Goal: Task Accomplishment & Management: Use online tool/utility

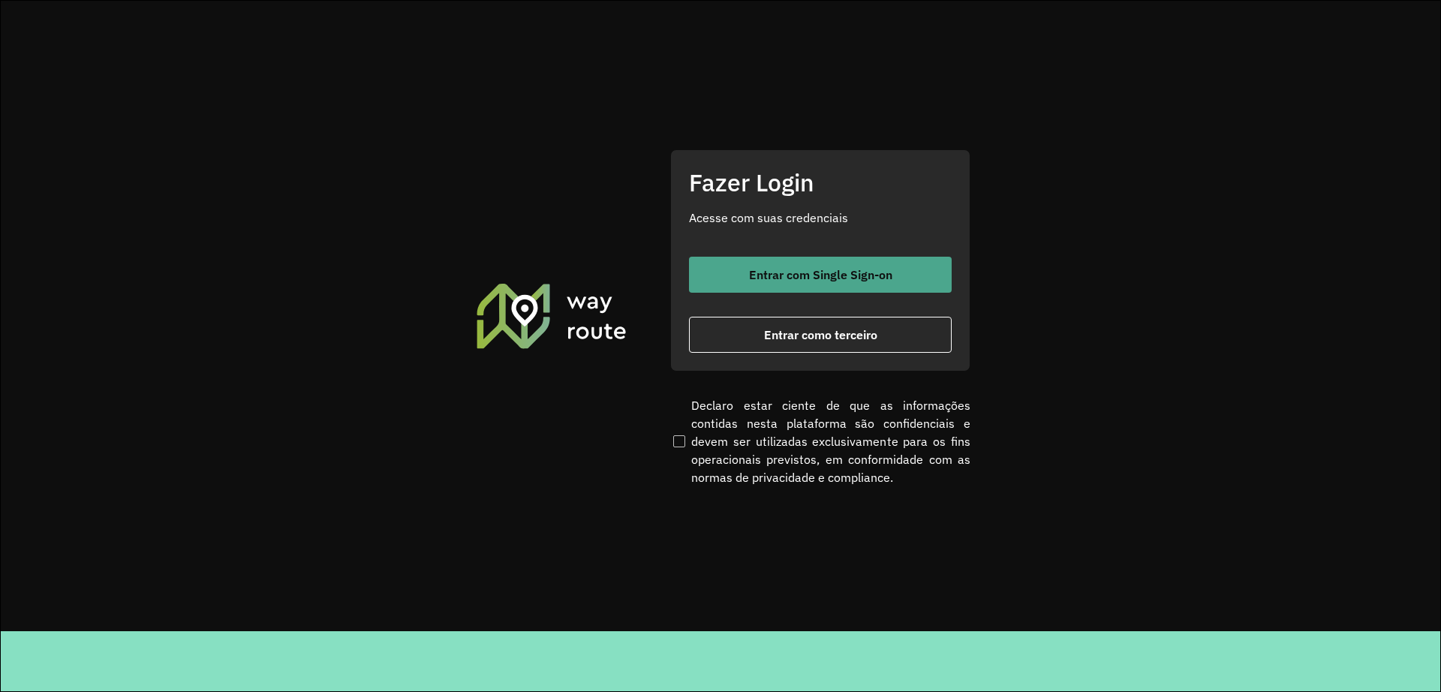
click at [805, 280] on span "Entrar com Single Sign-on" at bounding box center [820, 275] width 143 height 12
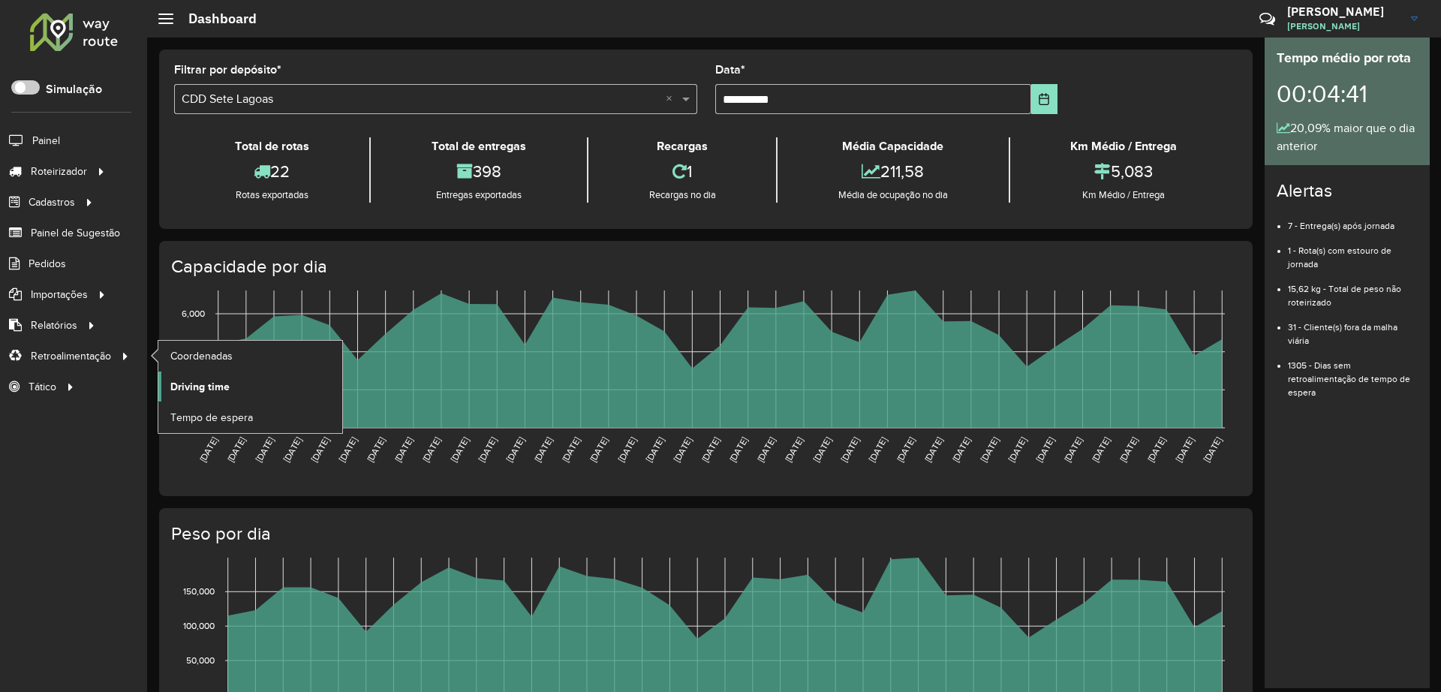
click at [205, 390] on span "Driving time" at bounding box center [199, 387] width 59 height 16
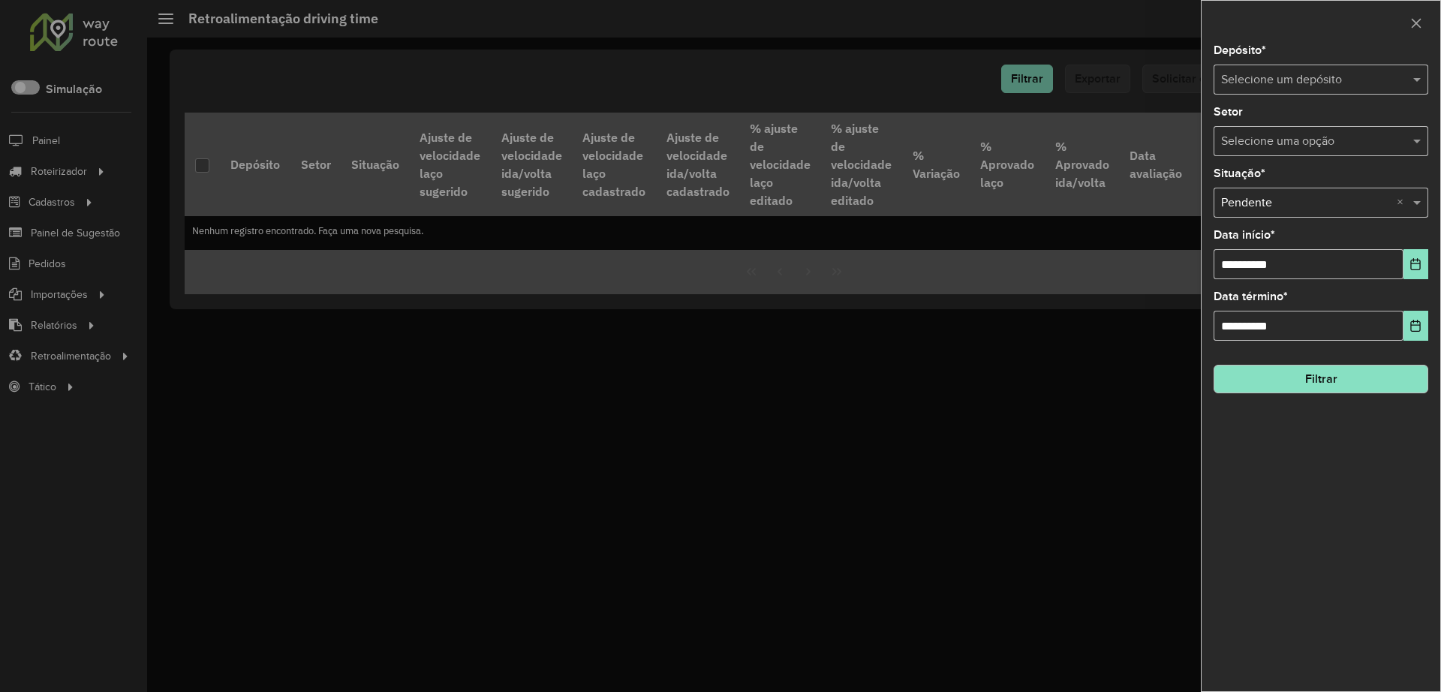
click at [1147, 84] on input "text" at bounding box center [1306, 80] width 170 height 18
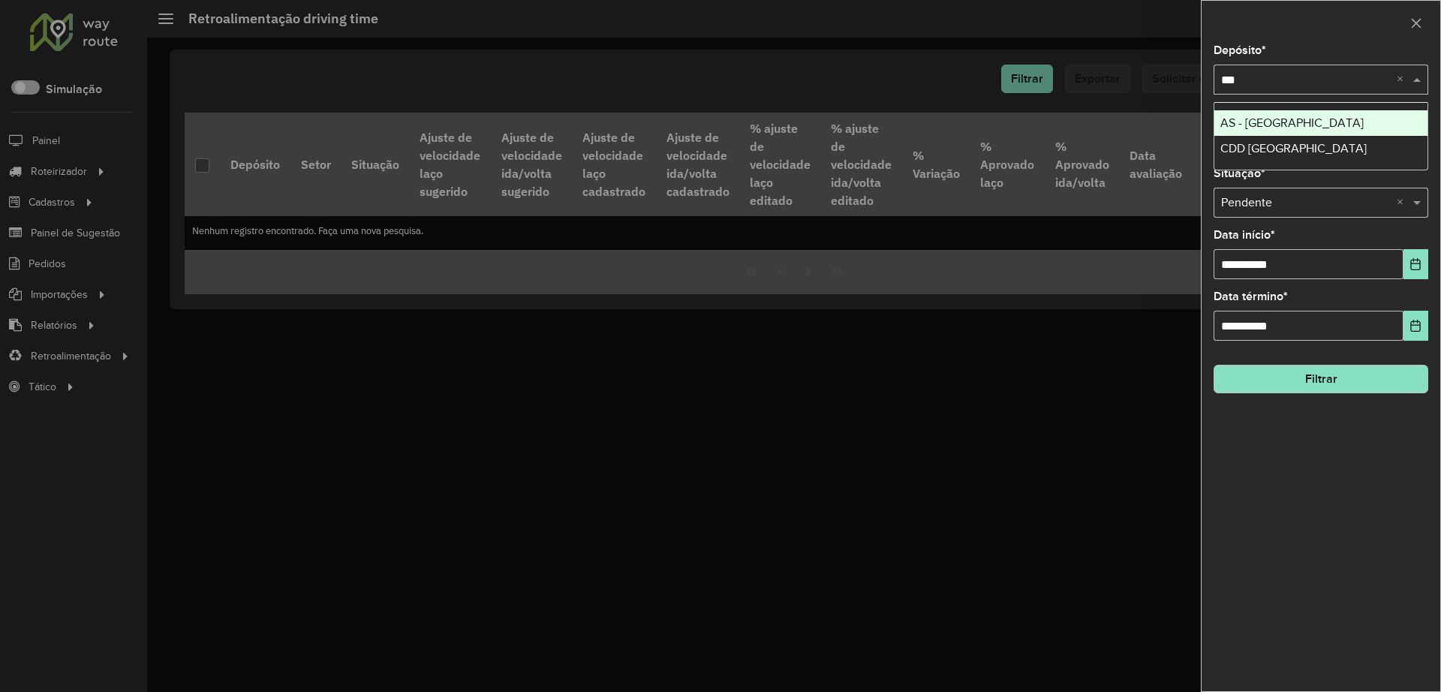
type input "****"
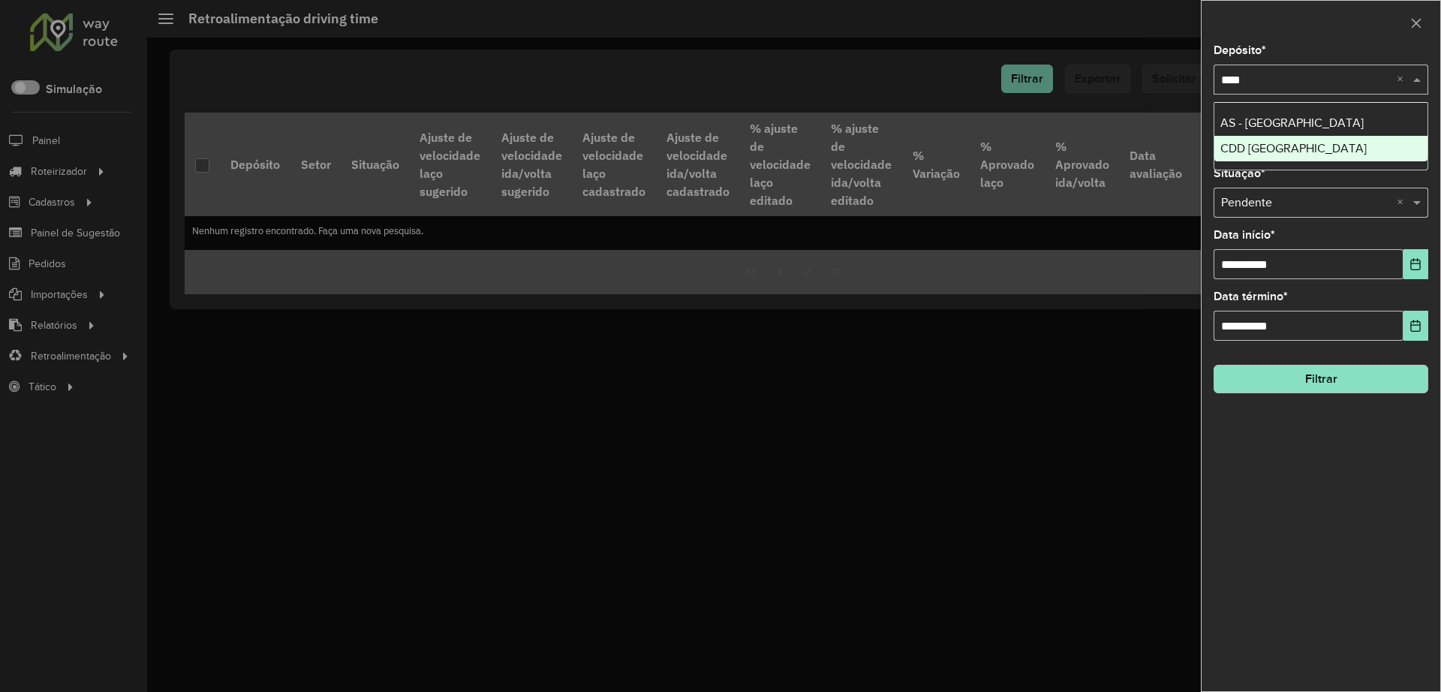
click at [1147, 155] on span "CDD [GEOGRAPHIC_DATA]" at bounding box center [1293, 148] width 146 height 13
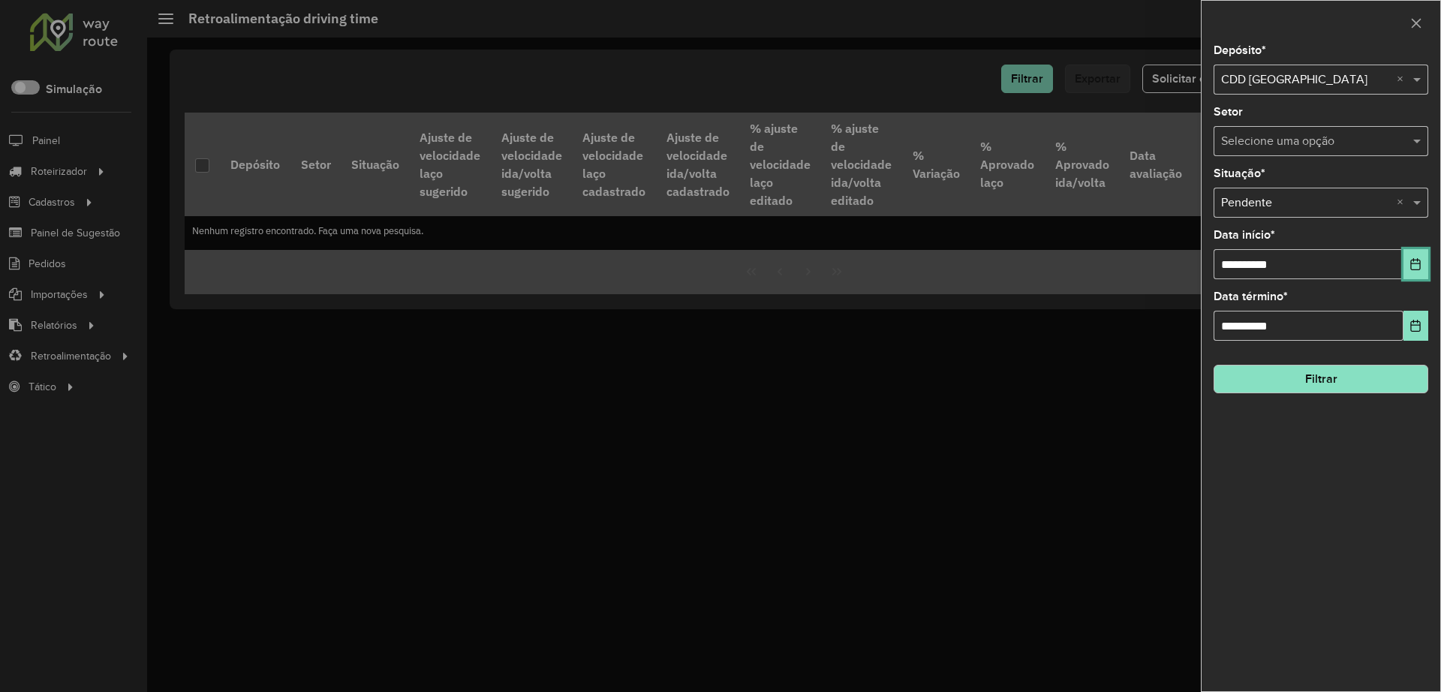
click at [1147, 267] on icon "Choose Date" at bounding box center [1415, 264] width 12 height 12
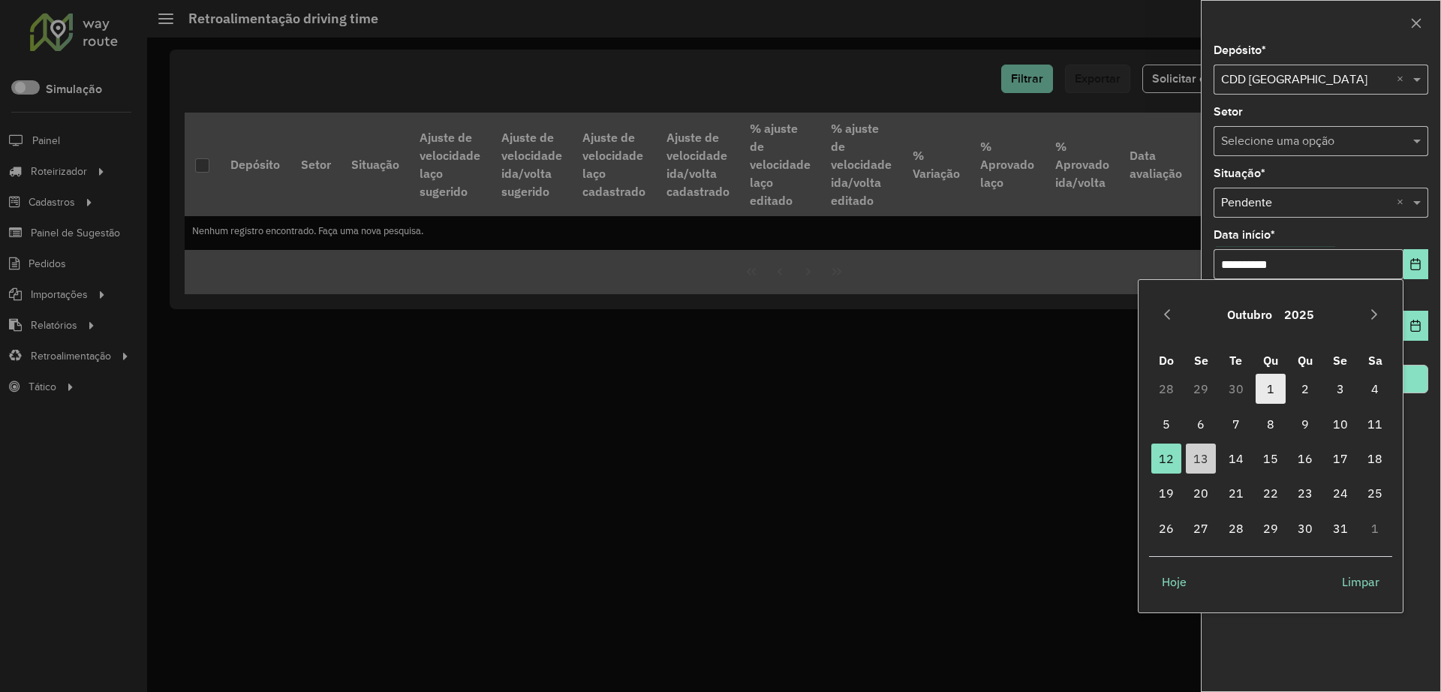
click at [1147, 395] on span "1" at bounding box center [1270, 389] width 30 height 30
type input "**********"
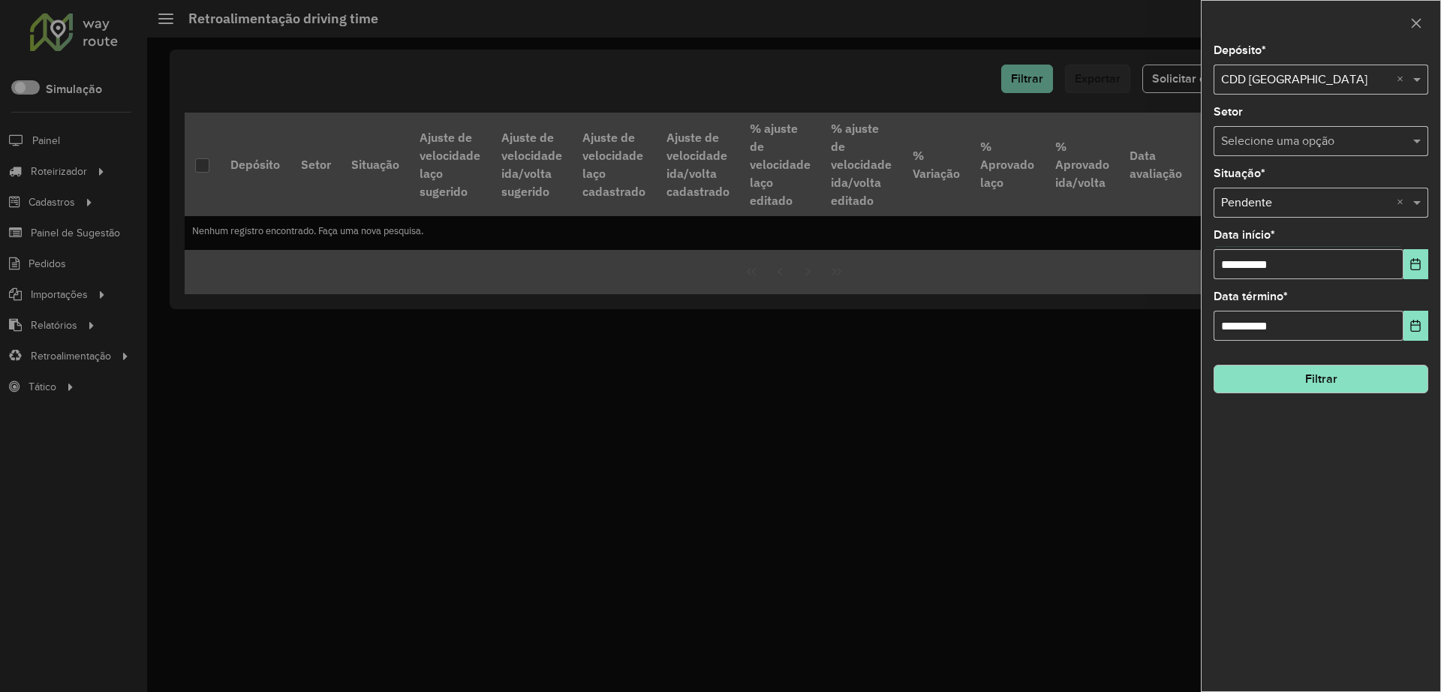
click at [1147, 384] on button "Filtrar" at bounding box center [1320, 379] width 215 height 29
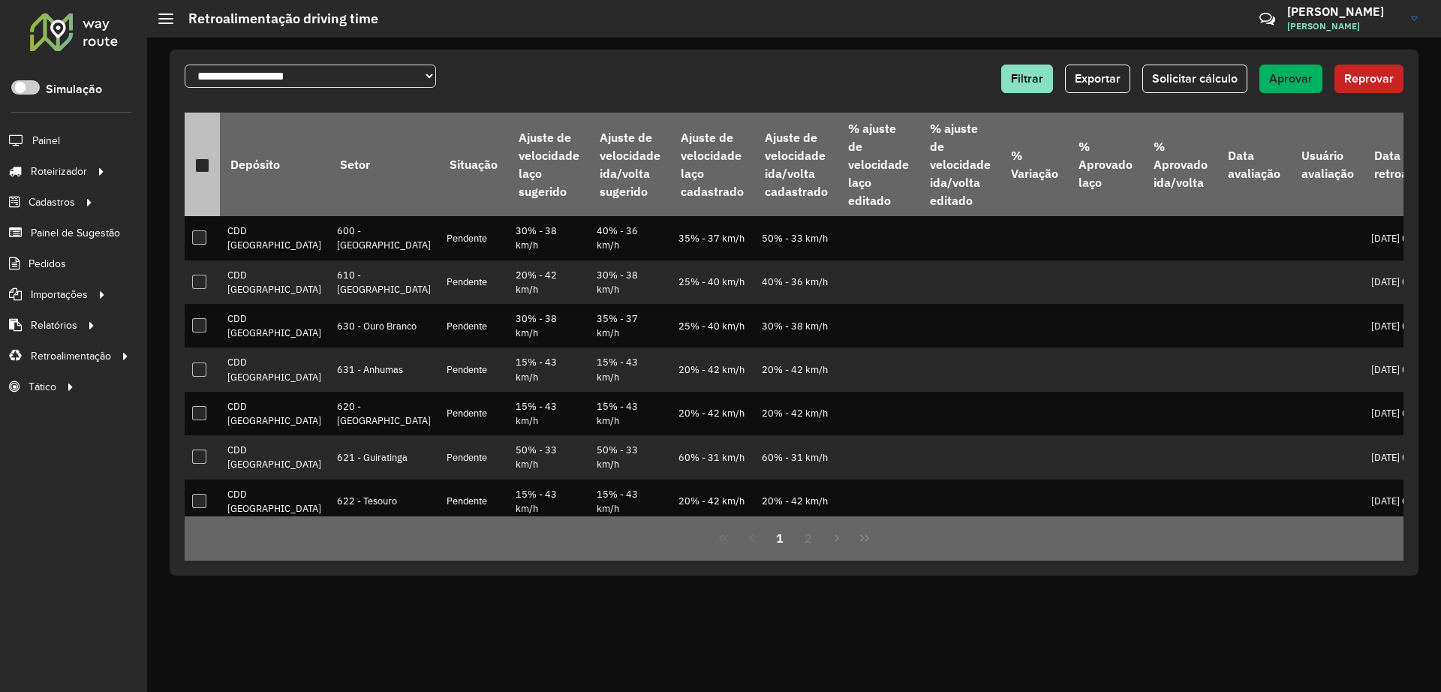
click at [206, 170] on div at bounding box center [202, 165] width 14 height 14
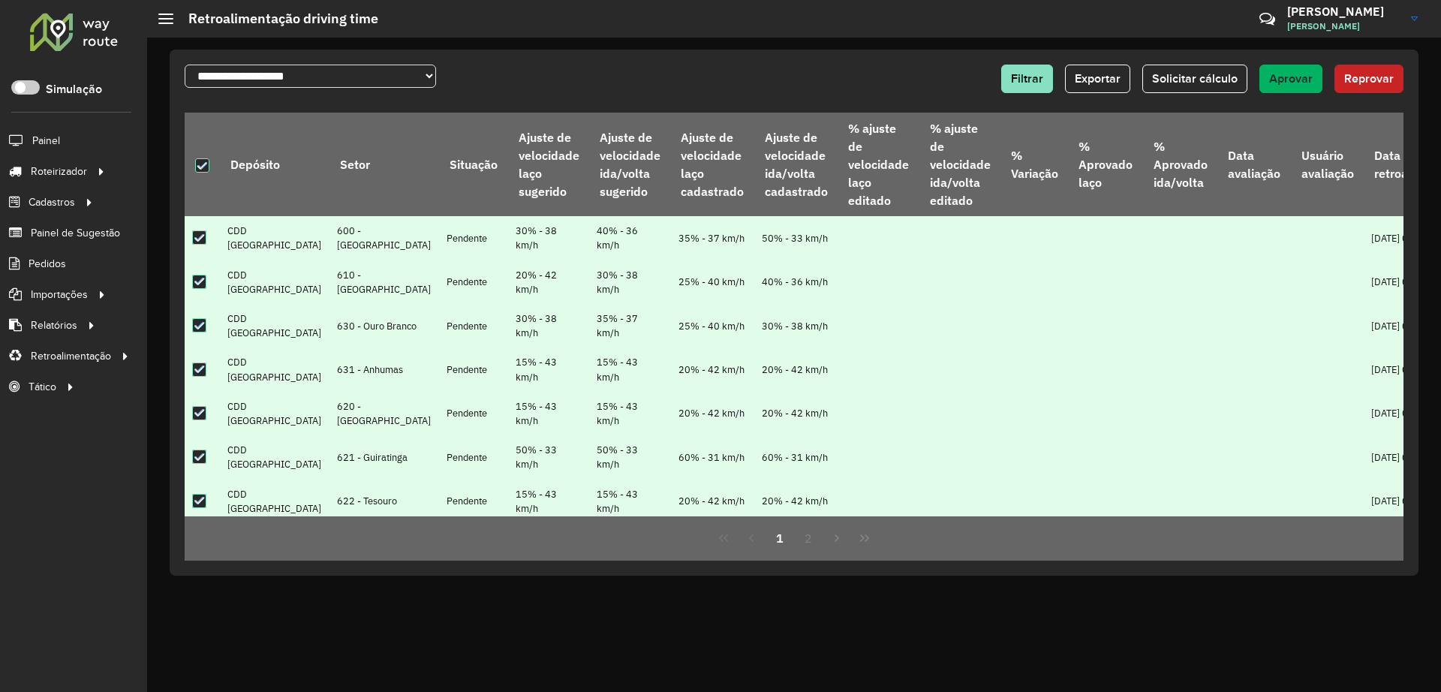
click at [1147, 81] on span "Reprovar" at bounding box center [1369, 78] width 50 height 13
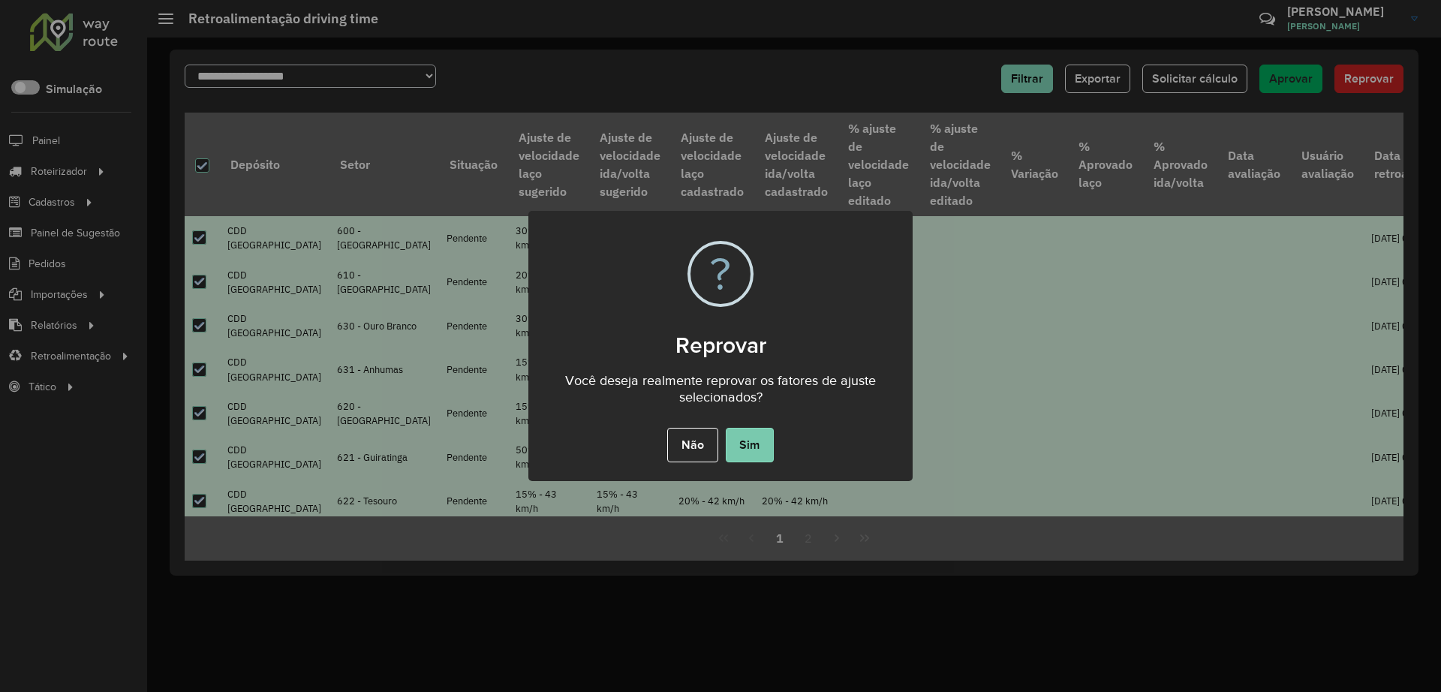
click at [752, 441] on button "Sim" at bounding box center [750, 445] width 48 height 35
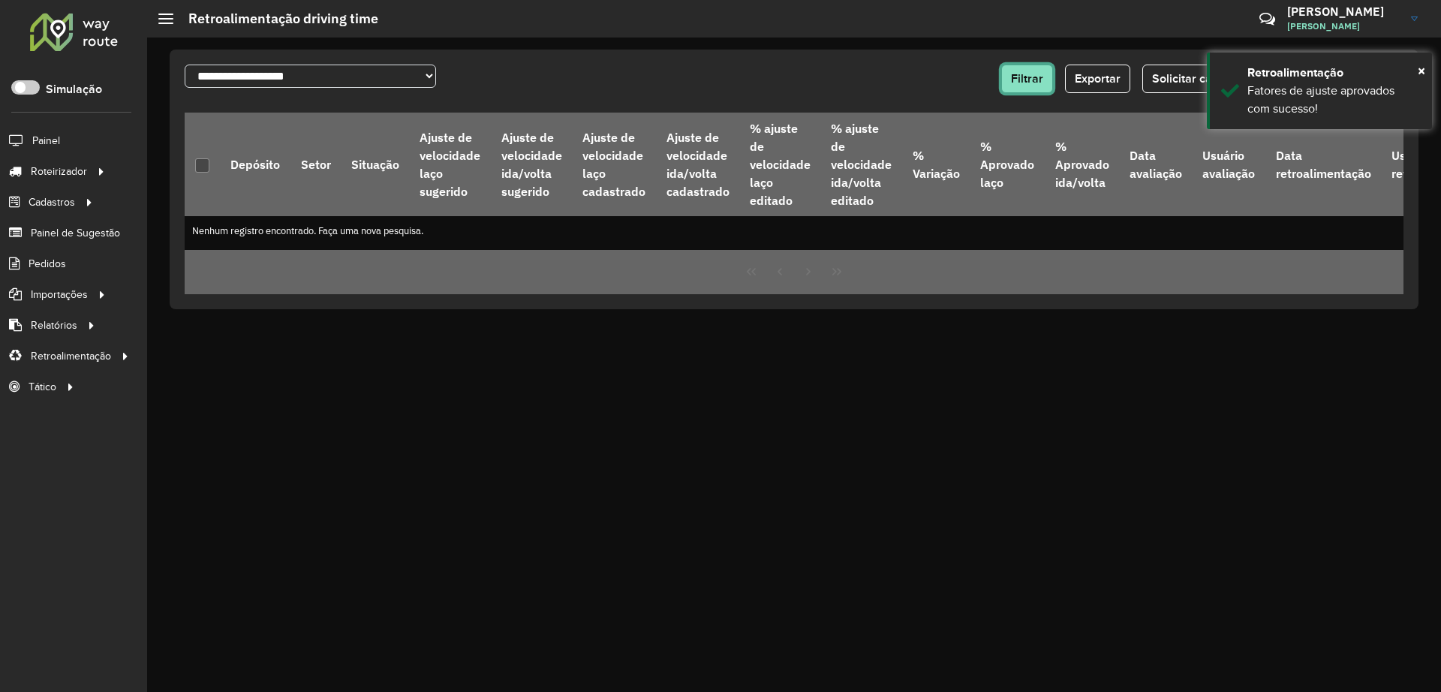
click at [1037, 76] on span "Filtrar" at bounding box center [1027, 78] width 32 height 13
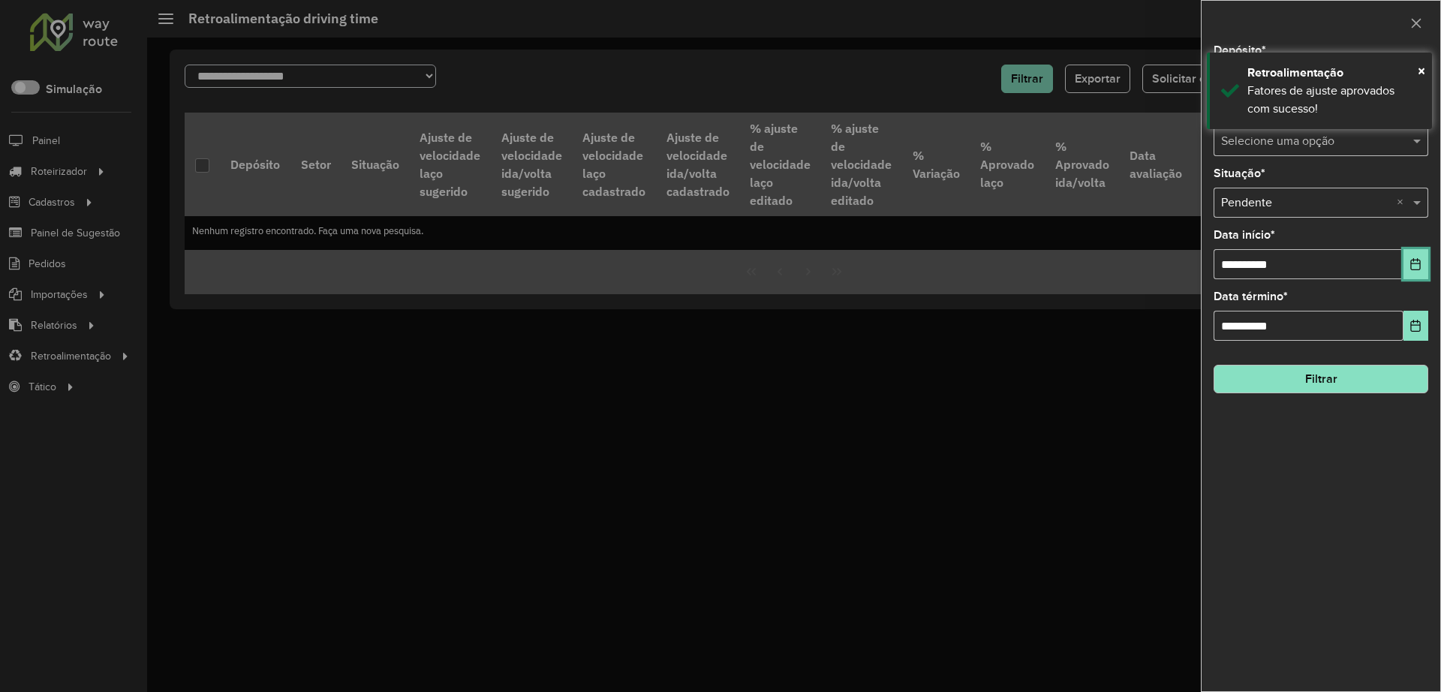
drag, startPoint x: 1411, startPoint y: 263, endPoint x: 1402, endPoint y: 263, distance: 9.0
click at [1147, 263] on icon "Choose Date" at bounding box center [1415, 264] width 12 height 12
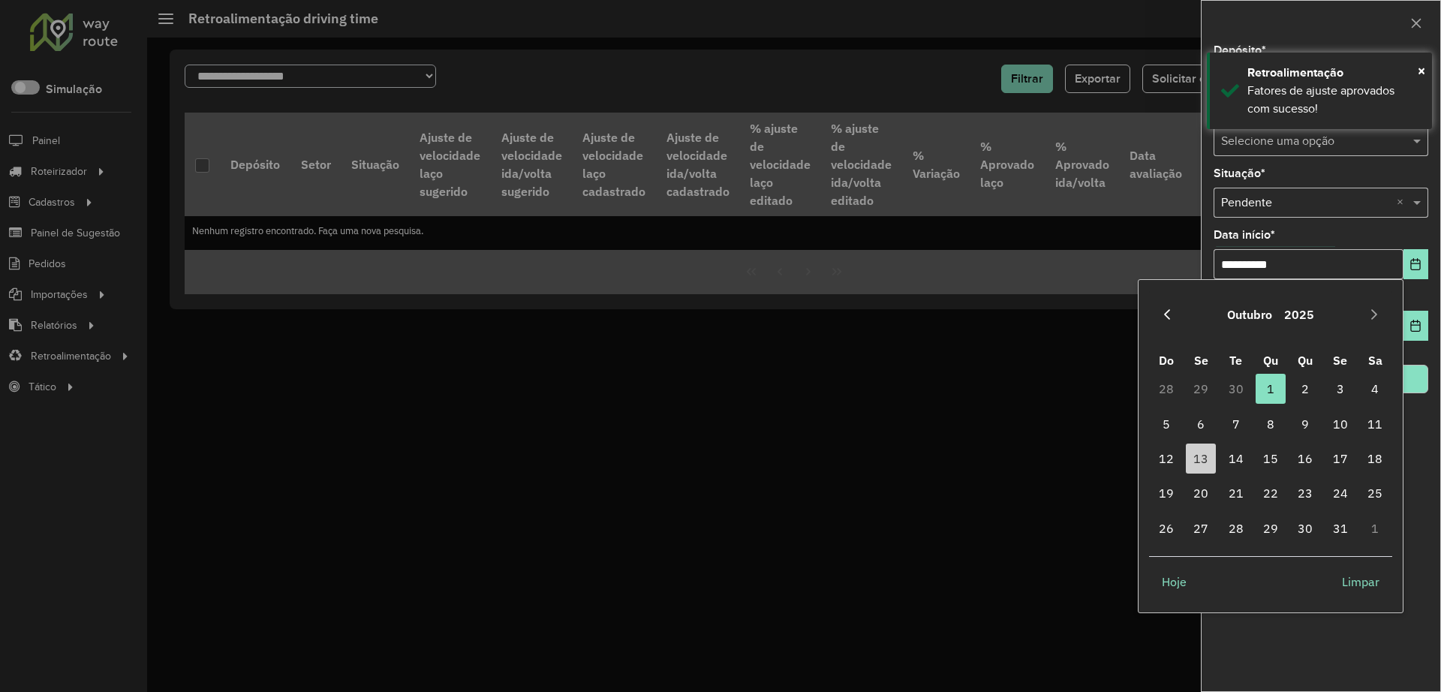
click at [1147, 314] on icon "Previous Month" at bounding box center [1167, 314] width 12 height 12
click at [1147, 391] on span "1" at bounding box center [1200, 389] width 30 height 30
type input "**********"
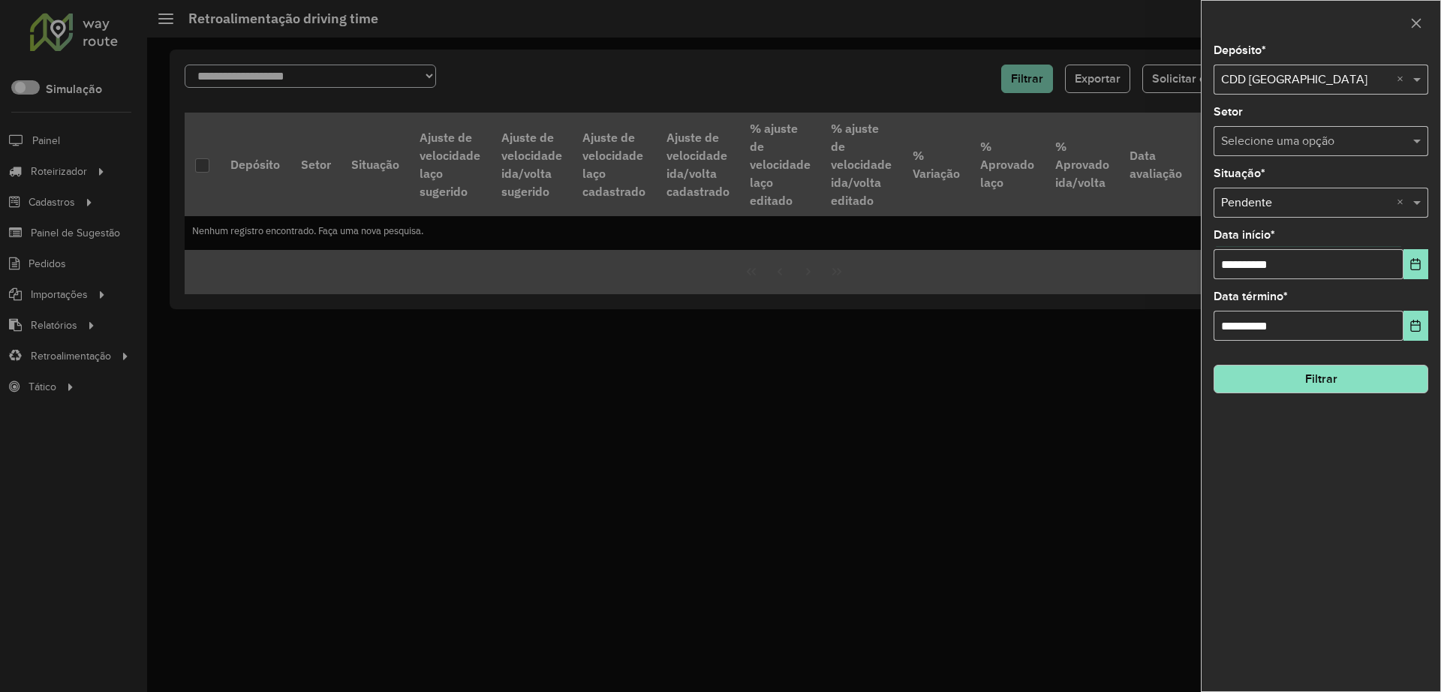
click at [1147, 377] on button "Filtrar" at bounding box center [1320, 379] width 215 height 29
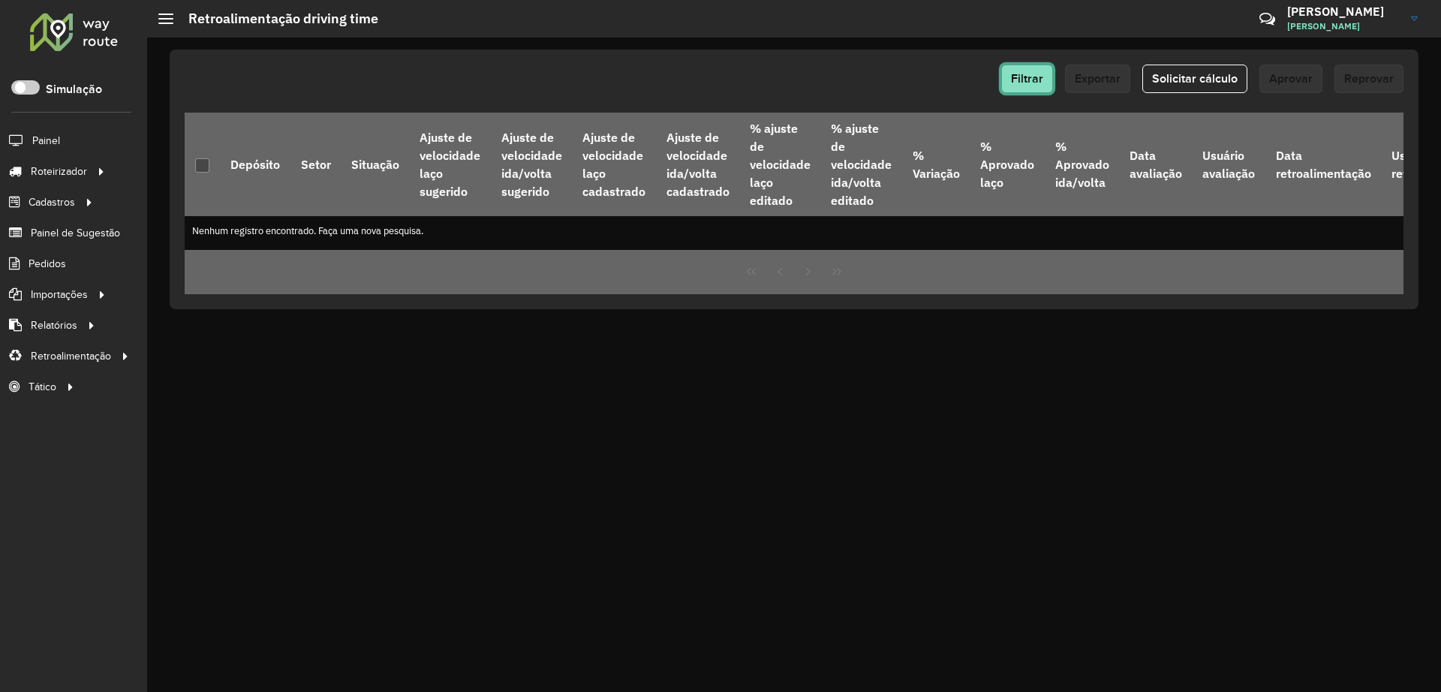
click at [1014, 85] on button "Filtrar" at bounding box center [1027, 79] width 52 height 29
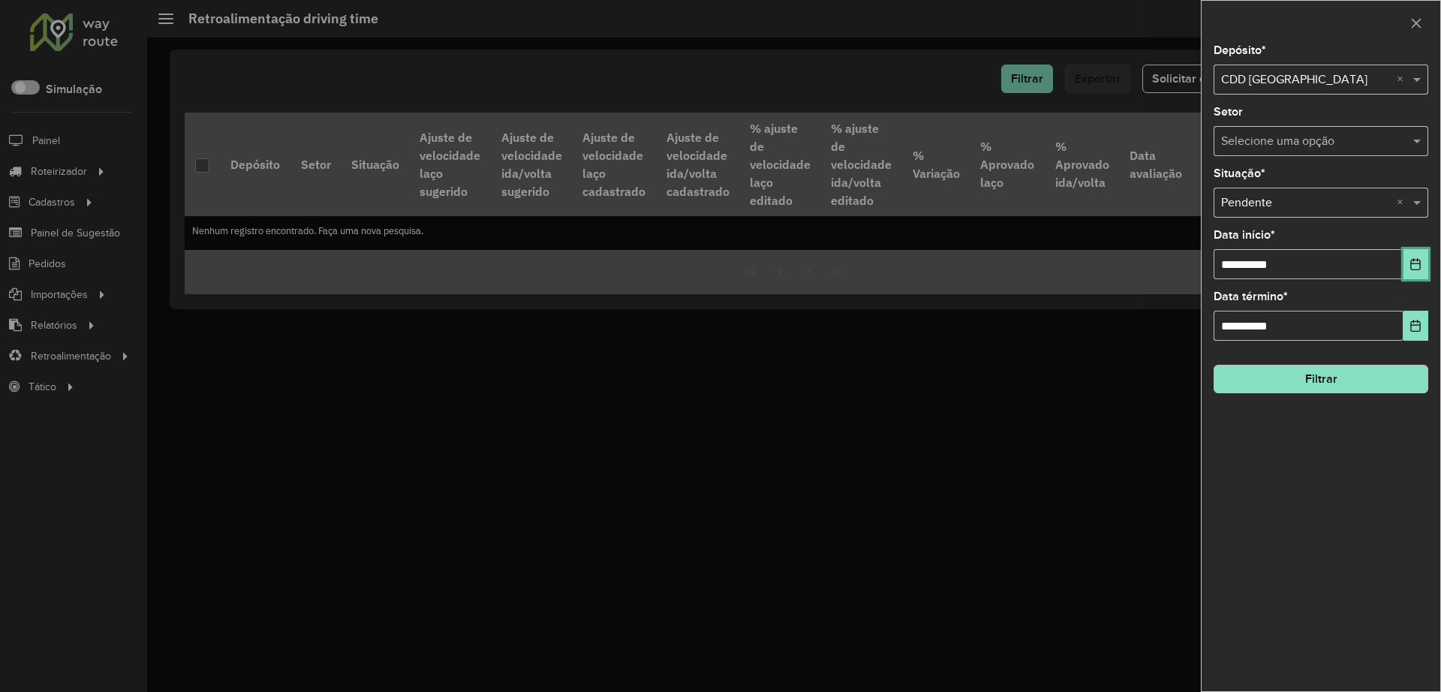
click at [1147, 264] on icon "Choose Date" at bounding box center [1415, 264] width 12 height 12
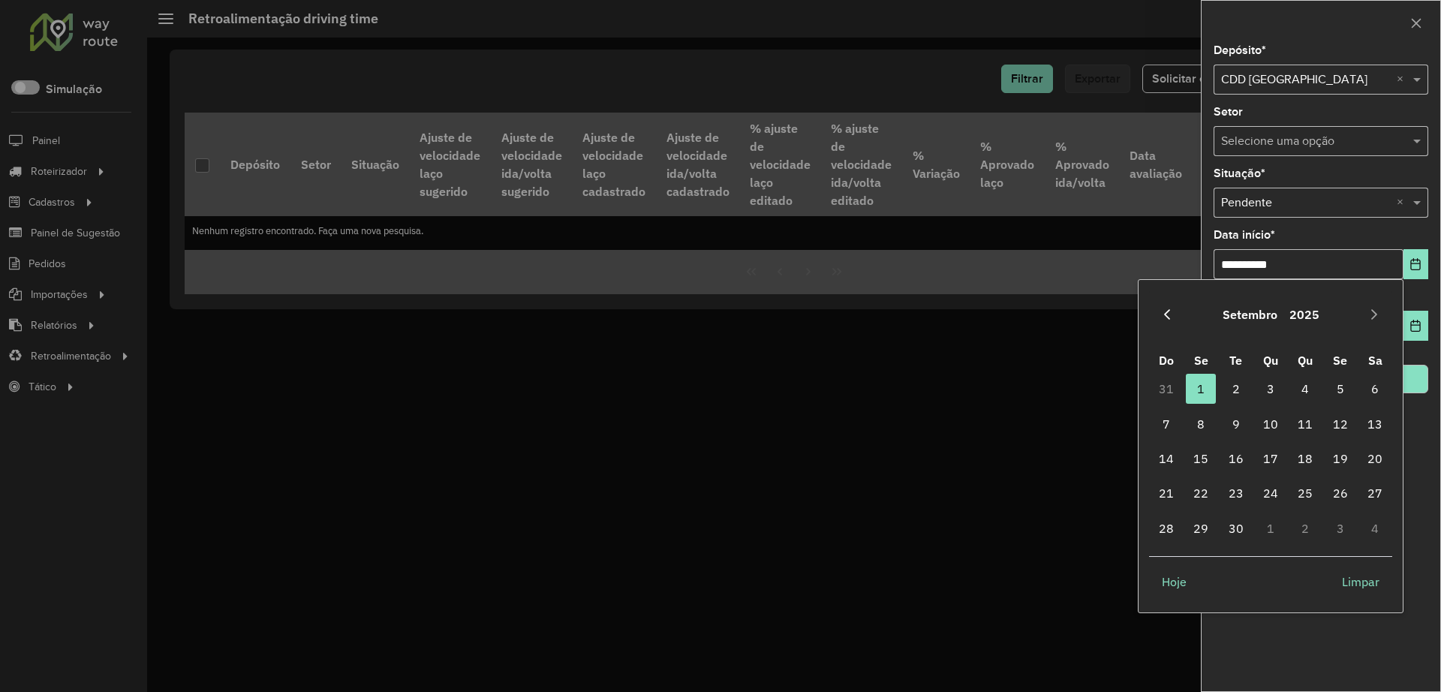
click at [1147, 309] on icon "Previous Month" at bounding box center [1167, 314] width 12 height 12
click at [1147, 392] on span "1" at bounding box center [1340, 389] width 30 height 30
type input "**********"
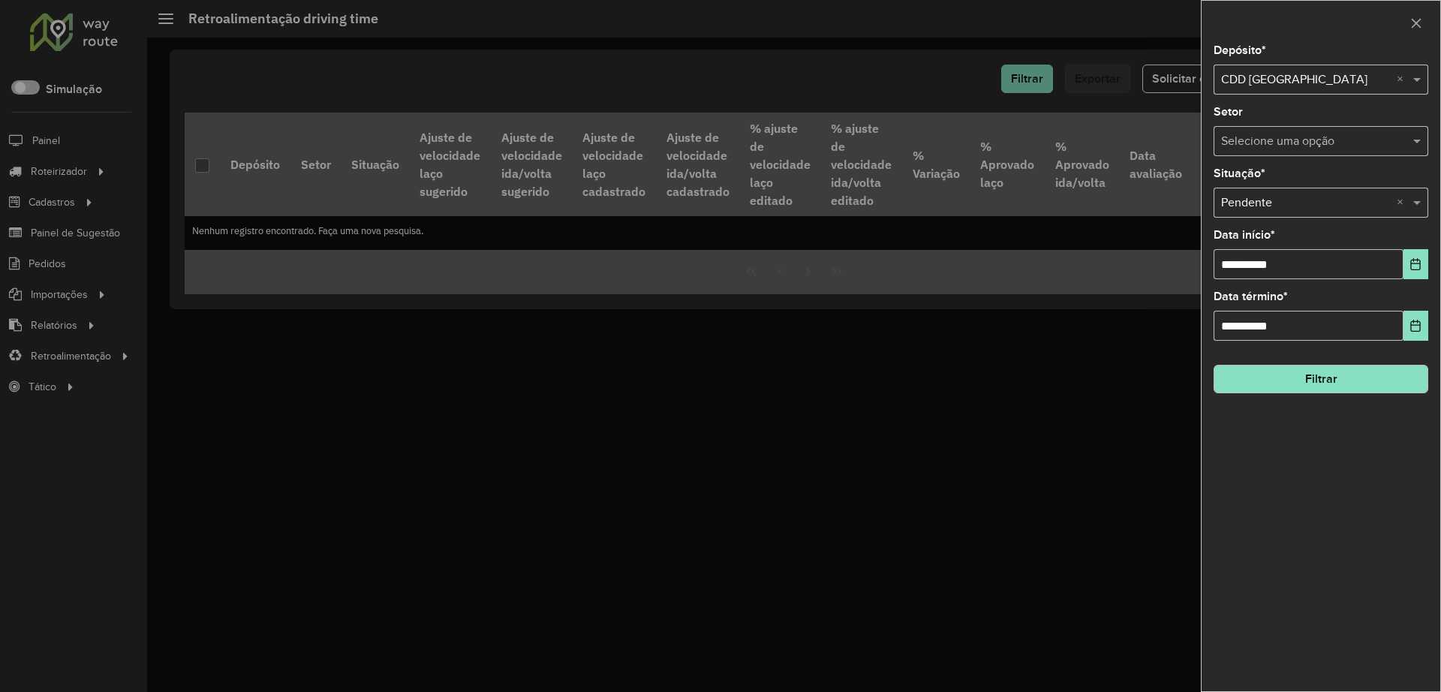
click at [1147, 387] on button "Filtrar" at bounding box center [1320, 379] width 215 height 29
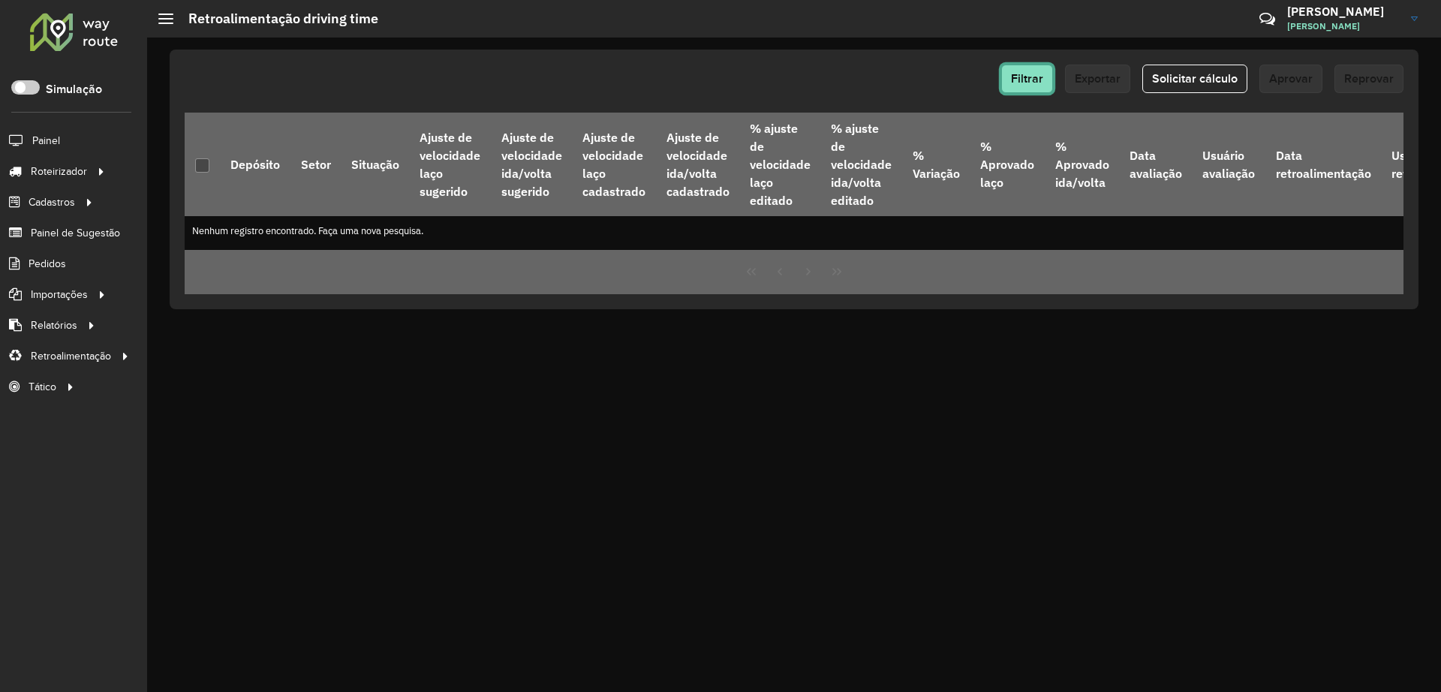
click at [1024, 73] on span "Filtrar" at bounding box center [1027, 78] width 32 height 13
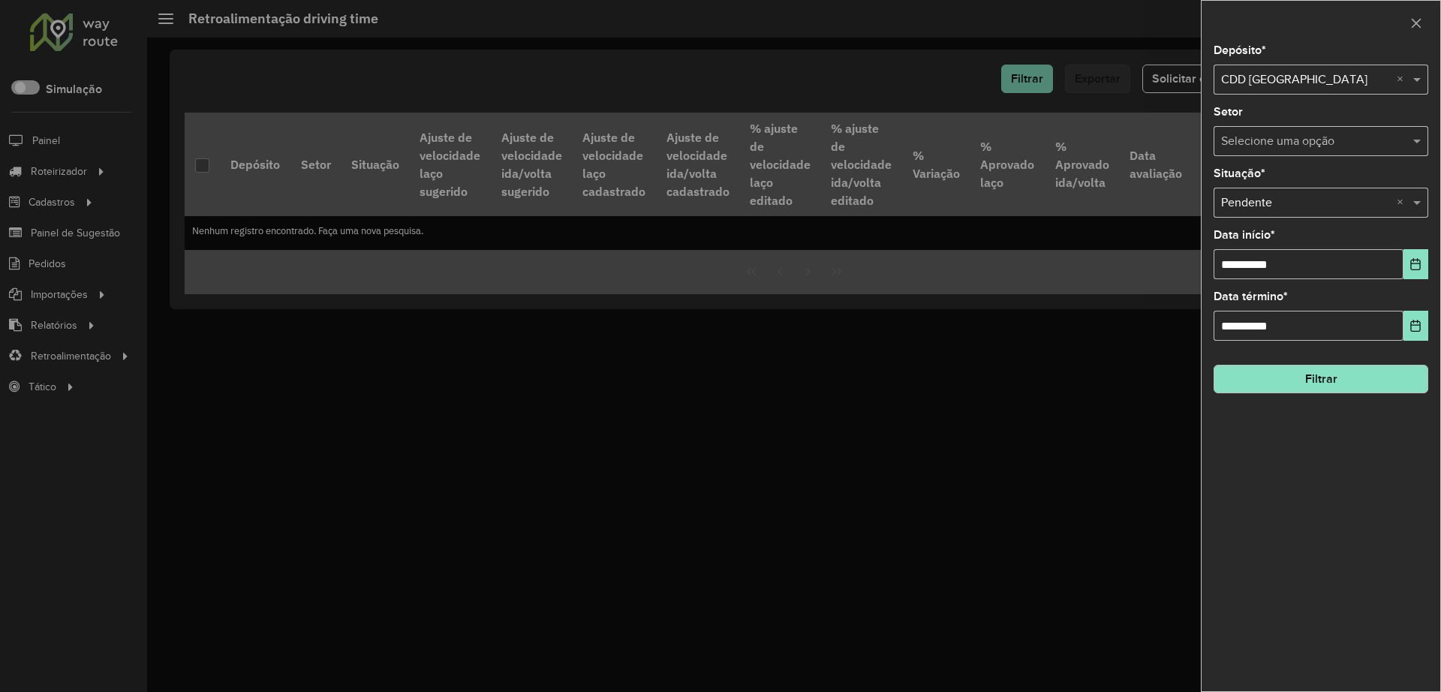
click at [1147, 79] on input "text" at bounding box center [1306, 80] width 170 height 18
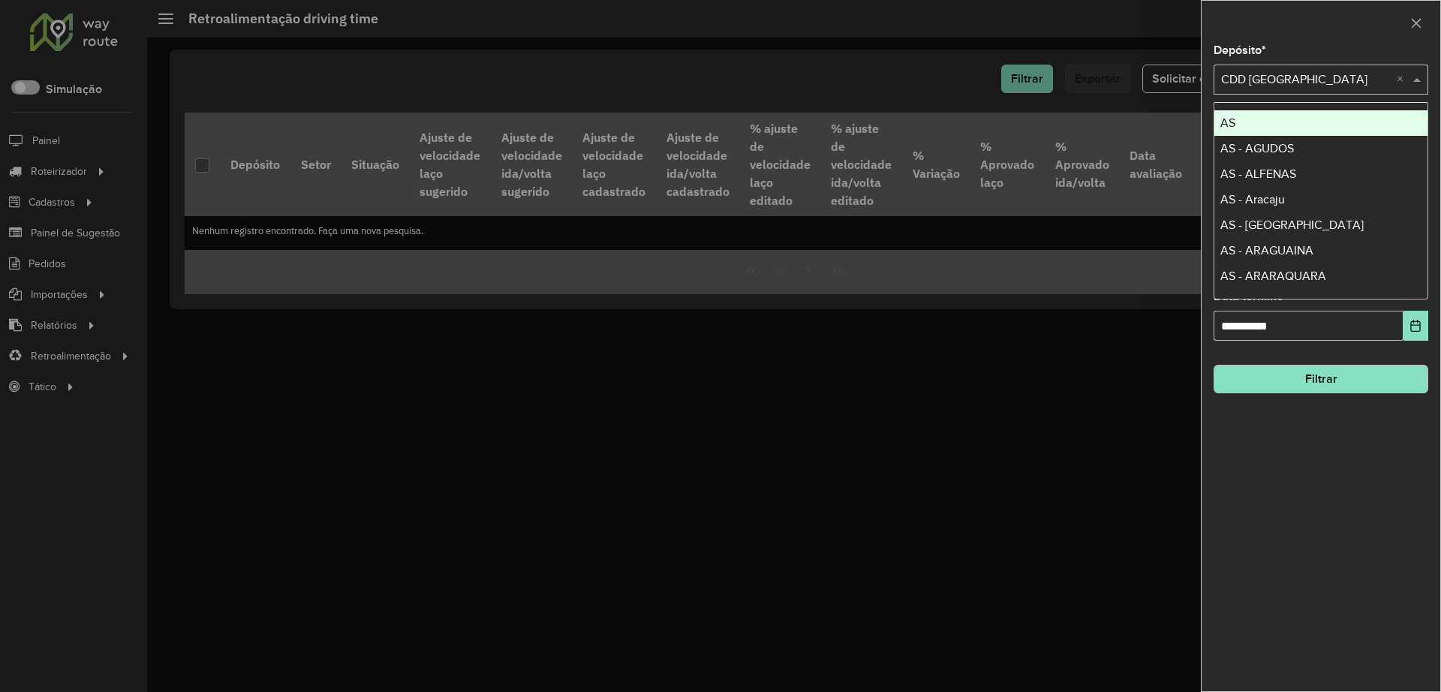
click at [874, 398] on div at bounding box center [720, 346] width 1441 height 692
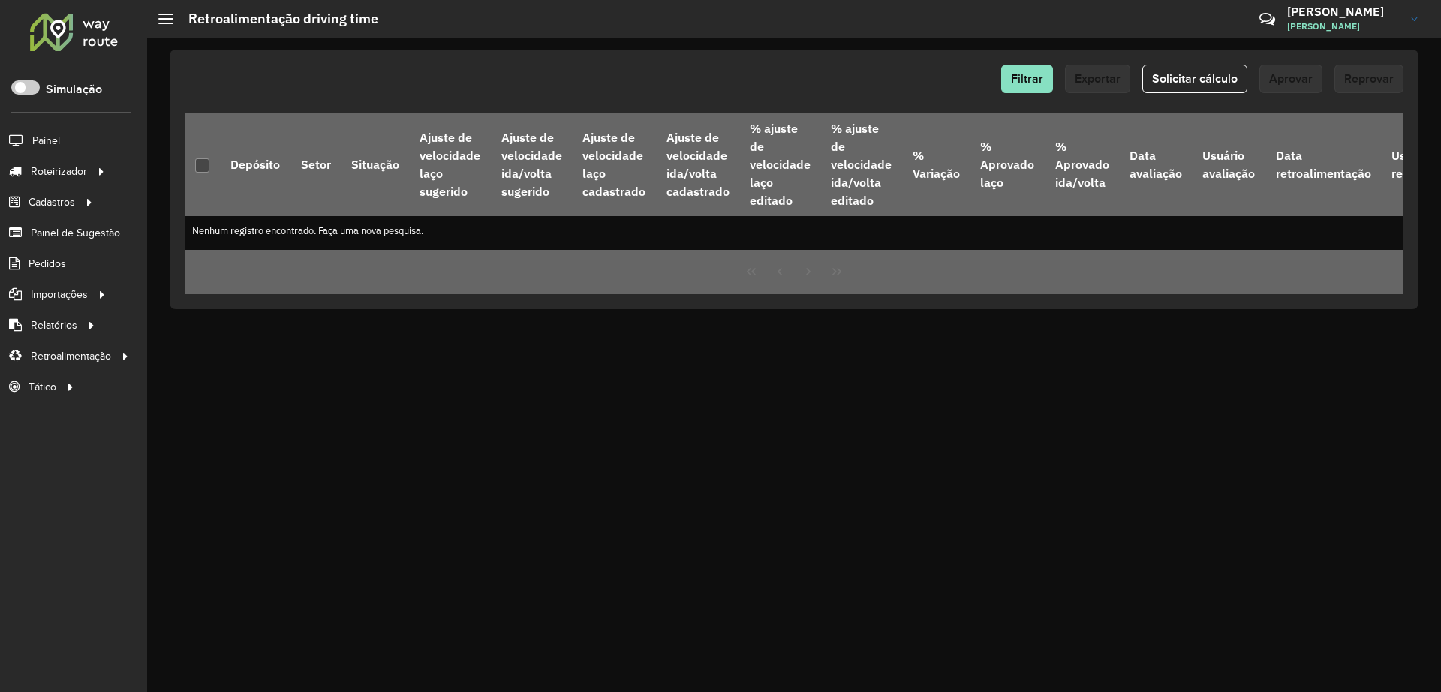
click at [67, 26] on div at bounding box center [74, 31] width 91 height 39
